Goal: Navigation & Orientation: Find specific page/section

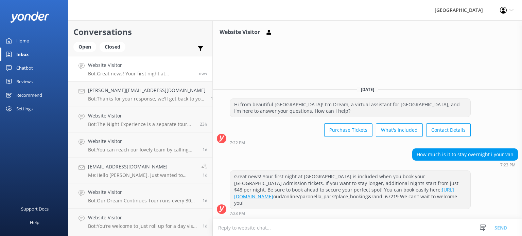
click at [27, 40] on div "Home" at bounding box center [22, 41] width 13 height 14
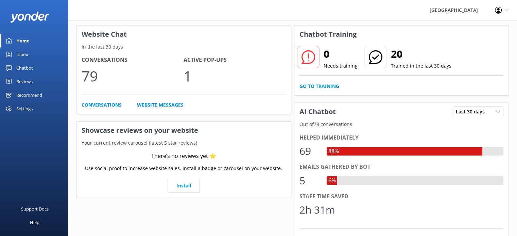
scroll to position [27, 0]
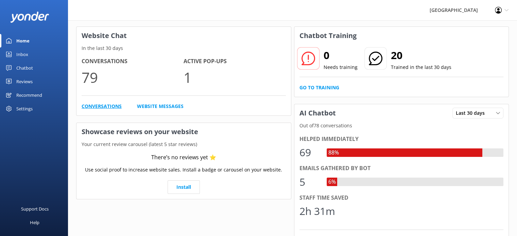
click at [109, 106] on link "Conversations" at bounding box center [102, 106] width 40 height 7
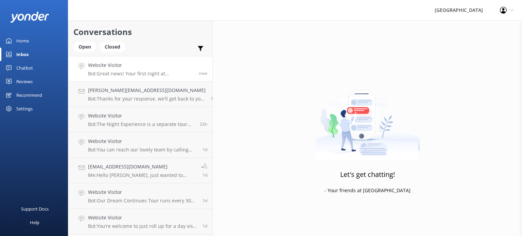
click at [154, 71] on p "Bot: Great news! Your first night at [GEOGRAPHIC_DATA] is included when you boo…" at bounding box center [141, 74] width 106 height 6
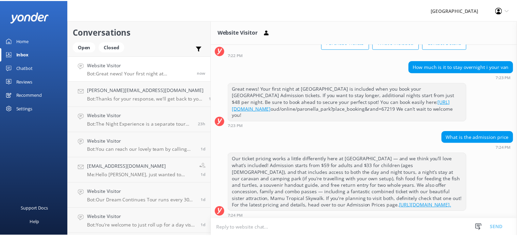
scroll to position [53, 0]
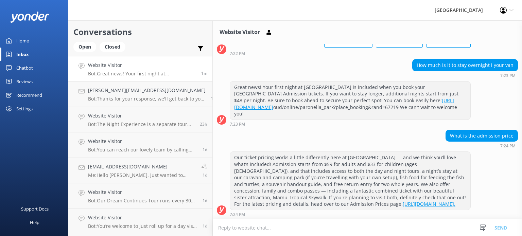
click at [473, 186] on div "Our ticket pricing works a little differently here at [GEOGRAPHIC_DATA] — and w…" at bounding box center [367, 184] width 309 height 65
click at [20, 39] on div "Home" at bounding box center [22, 41] width 13 height 14
